Goal: Task Accomplishment & Management: Use online tool/utility

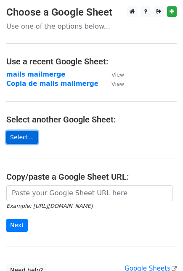
click at [31, 138] on link "Select..." at bounding box center [22, 137] width 32 height 13
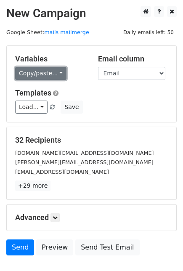
click at [52, 69] on link "Copy/paste..." at bounding box center [40, 73] width 51 height 13
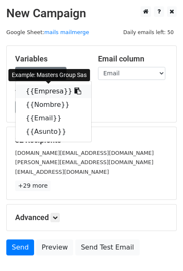
click at [52, 91] on link "{{Empresa}}" at bounding box center [54, 91] width 76 height 13
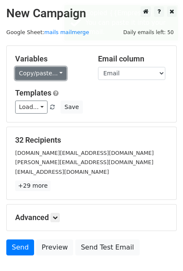
click at [45, 74] on link "Copy/paste..." at bounding box center [40, 73] width 51 height 13
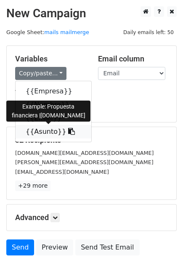
click at [39, 128] on link "{{Asunto}}" at bounding box center [54, 131] width 76 height 13
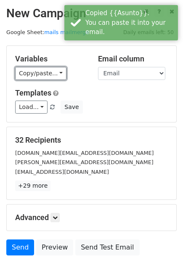
click at [40, 79] on link "Copy/paste..." at bounding box center [40, 73] width 51 height 13
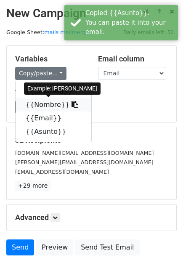
click at [43, 109] on link "{{Nombre}}" at bounding box center [54, 104] width 76 height 13
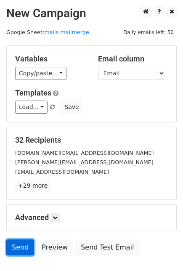
click at [27, 242] on link "Send" at bounding box center [20, 248] width 28 height 16
